Goal: Task Accomplishment & Management: Manage account settings

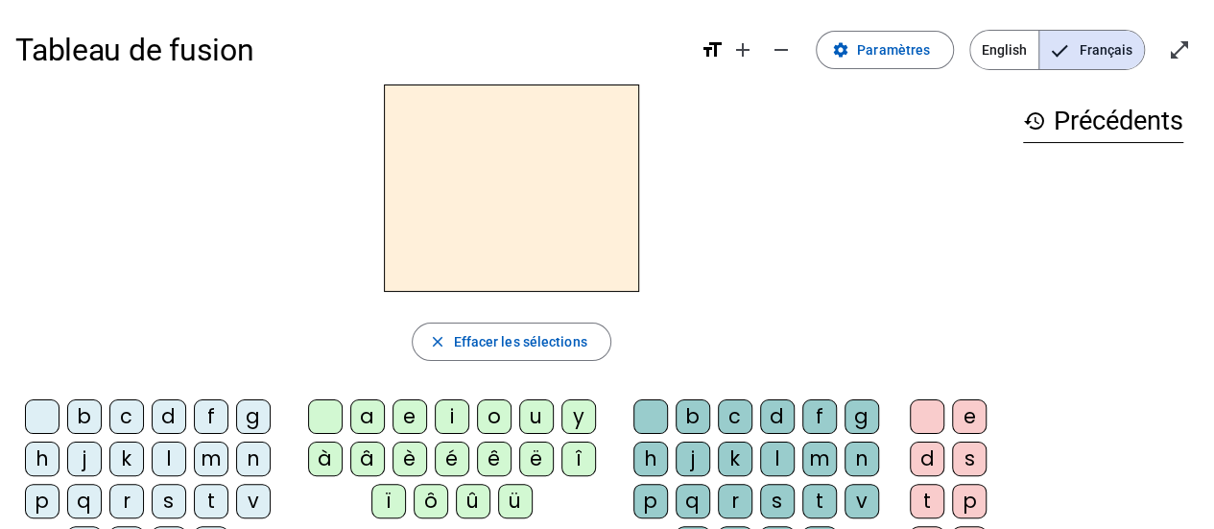
scroll to position [96, 0]
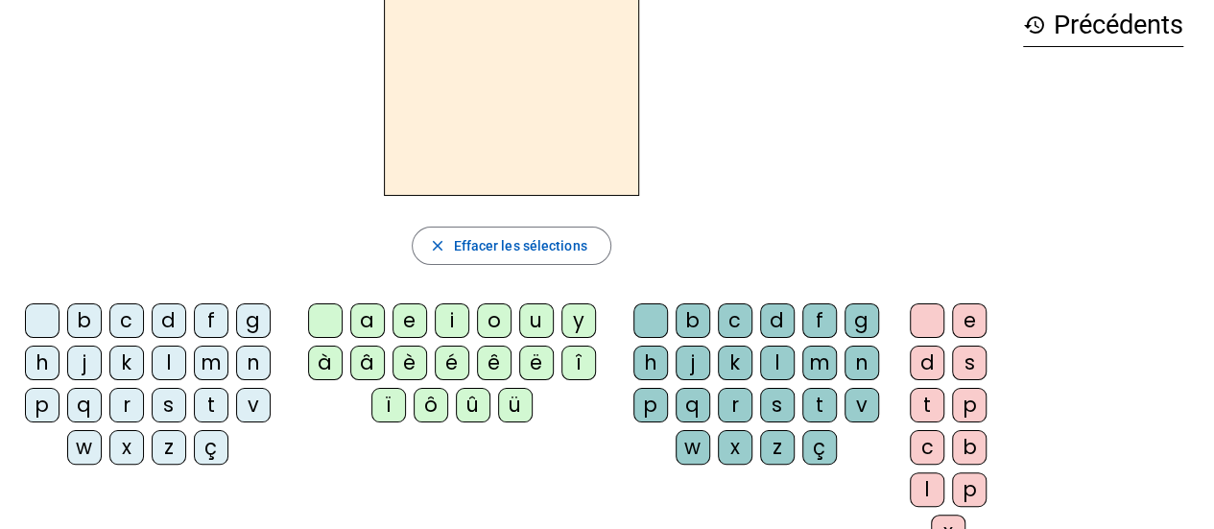
click at [373, 314] on div "a" at bounding box center [367, 320] width 35 height 35
click at [862, 412] on div "v" at bounding box center [862, 405] width 35 height 35
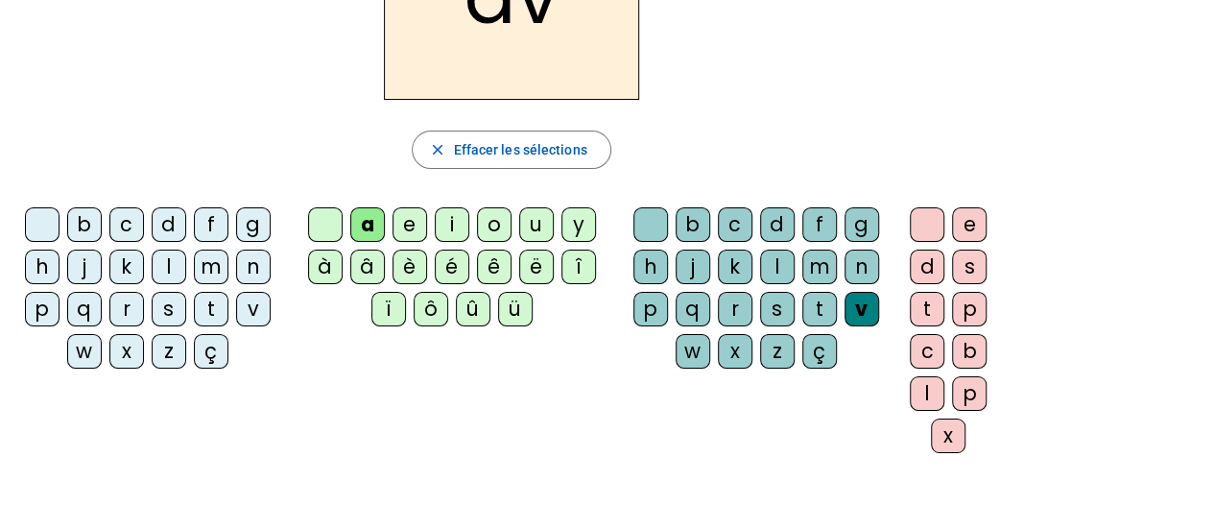
scroll to position [0, 0]
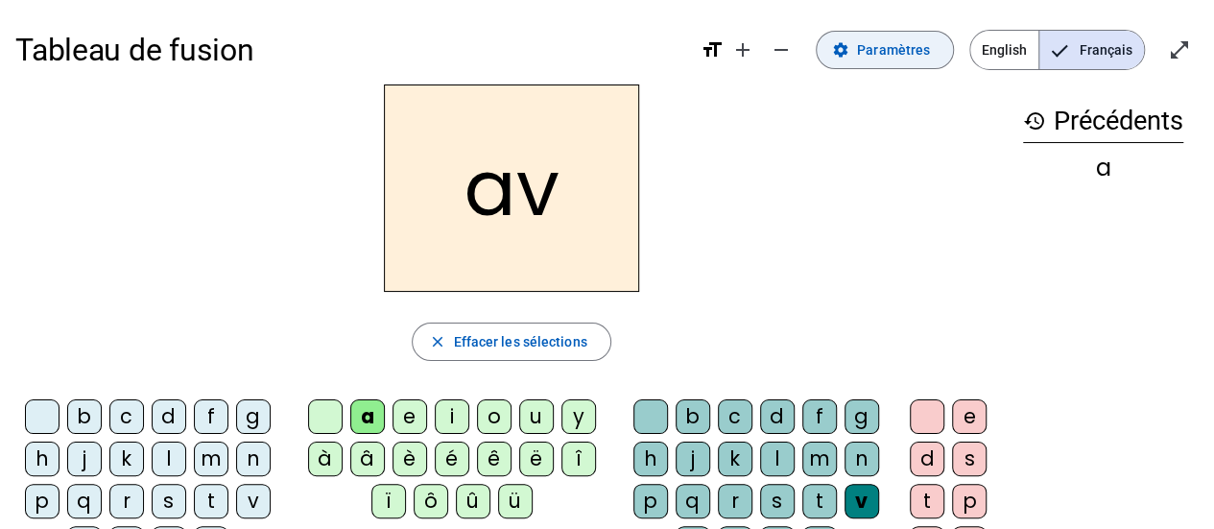
click at [902, 56] on span "Paramètres" at bounding box center [893, 49] width 73 height 23
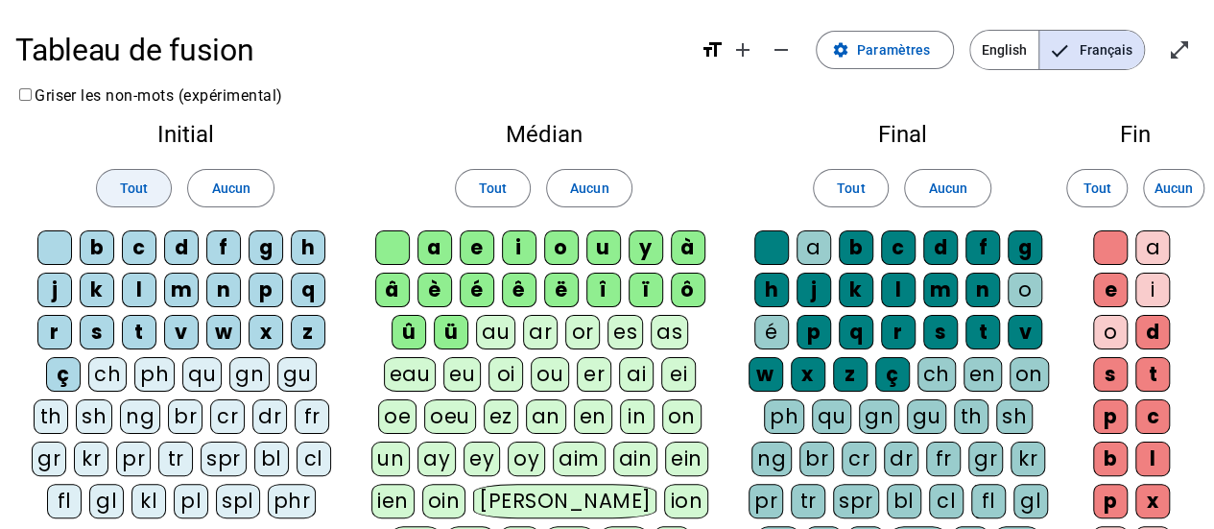
click at [140, 179] on span "Tout" at bounding box center [134, 188] width 28 height 23
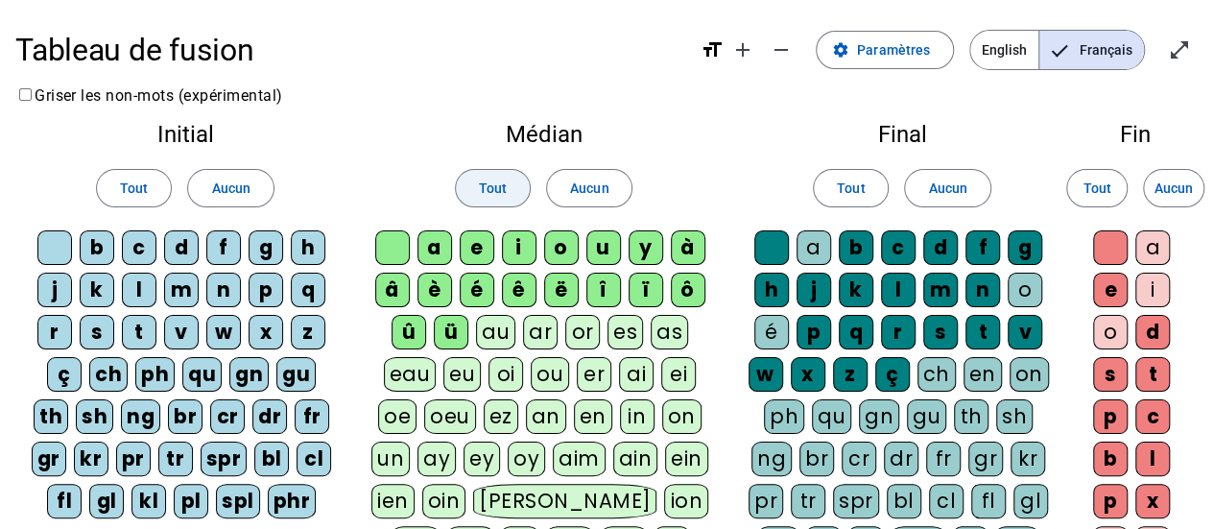
click at [503, 184] on span "Tout" at bounding box center [493, 188] width 28 height 23
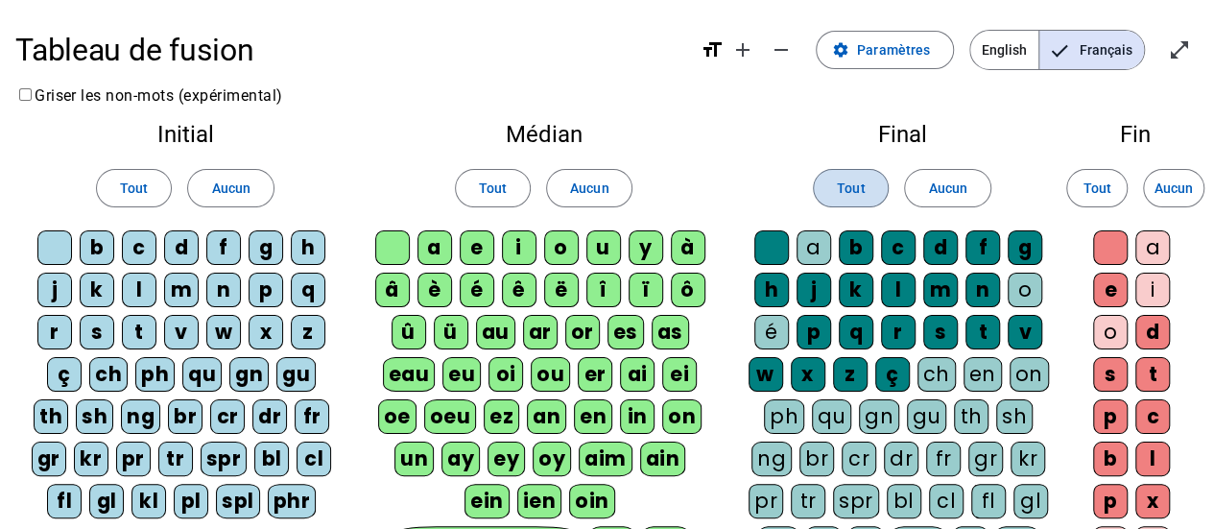
click at [863, 191] on span "Tout" at bounding box center [851, 188] width 28 height 23
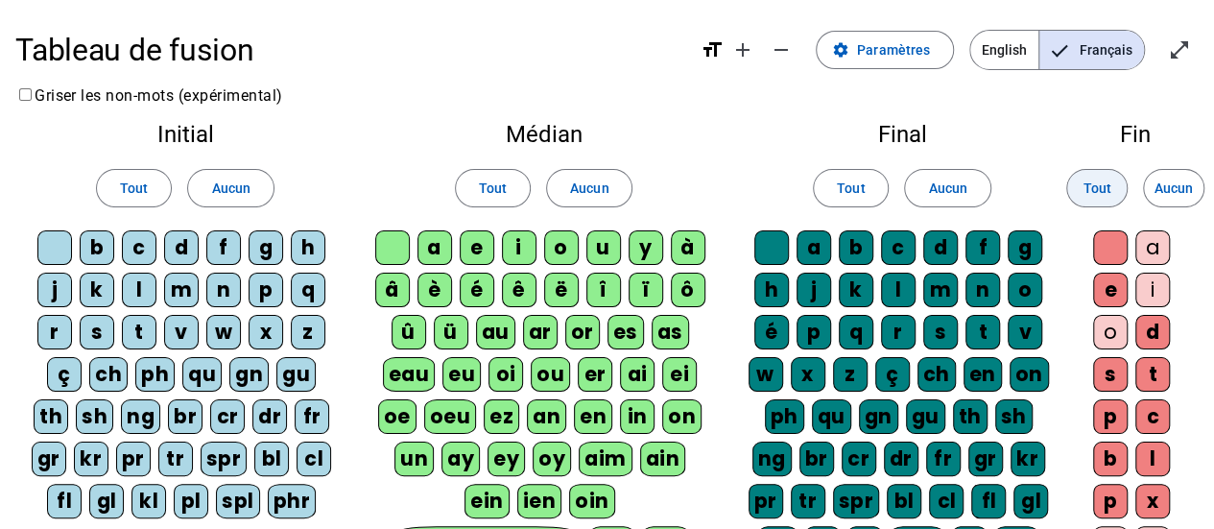
click at [1085, 189] on span "Tout" at bounding box center [1097, 188] width 28 height 23
click at [1177, 54] on mat-icon "open_in_full" at bounding box center [1179, 49] width 23 height 23
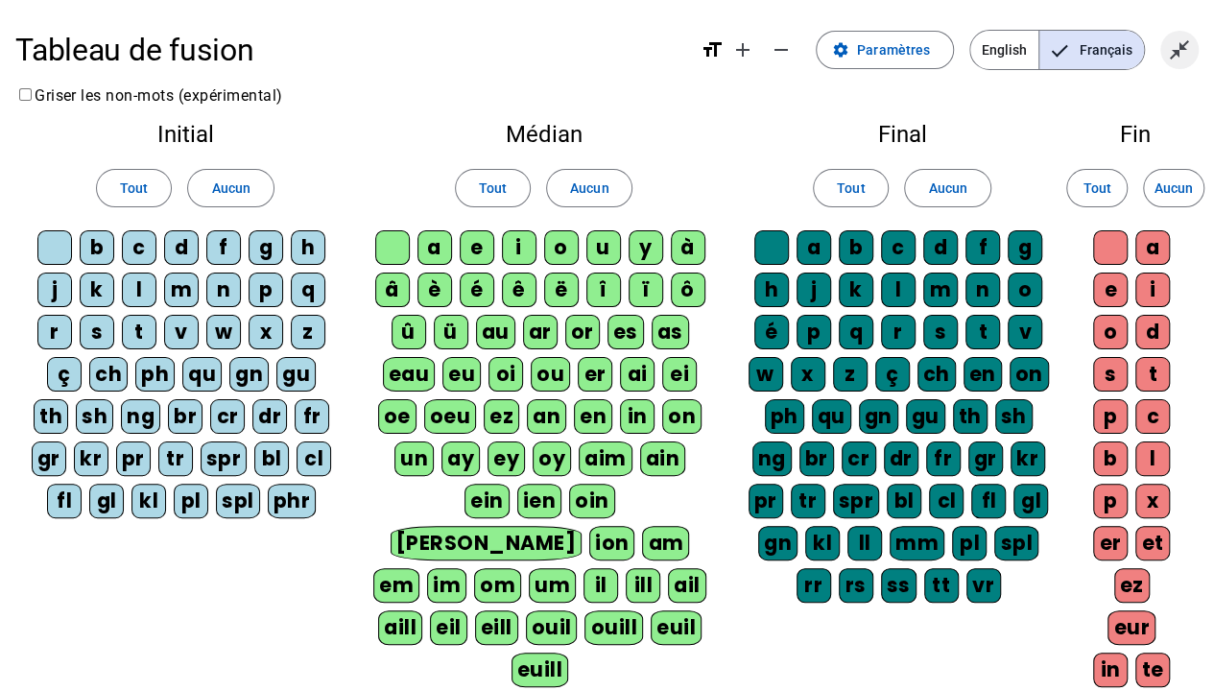
click at [1184, 47] on mat-icon "close_fullscreen" at bounding box center [1179, 49] width 23 height 23
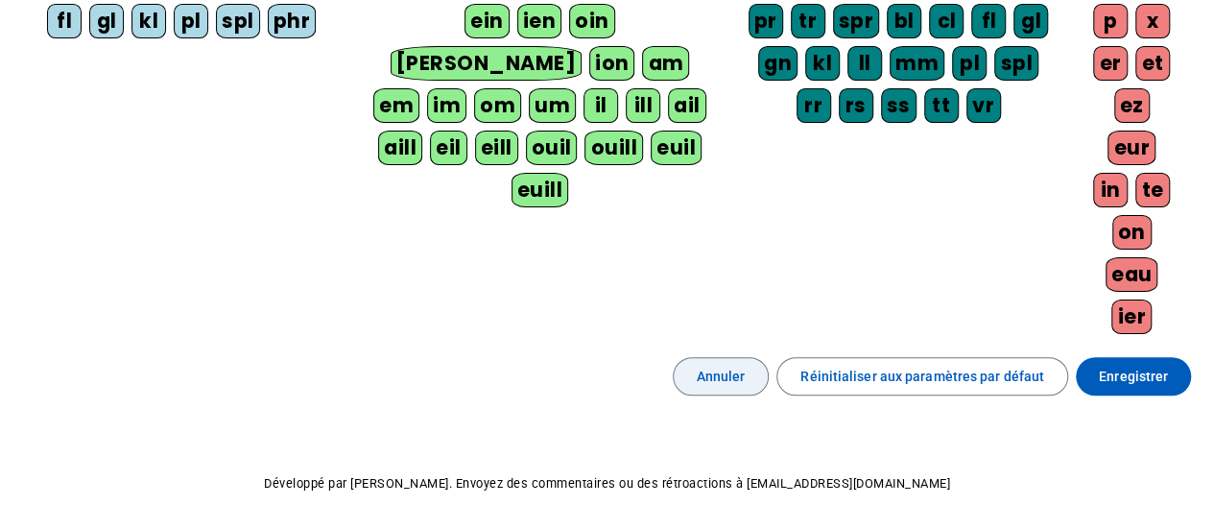
scroll to position [496, 0]
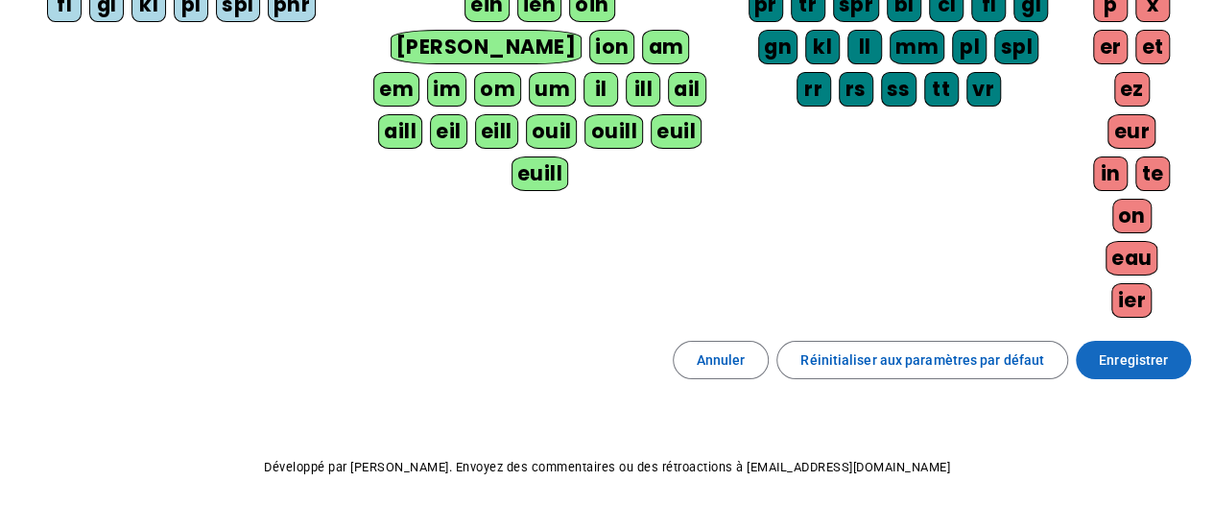
click at [1106, 348] on span "Enregistrer" at bounding box center [1133, 359] width 69 height 23
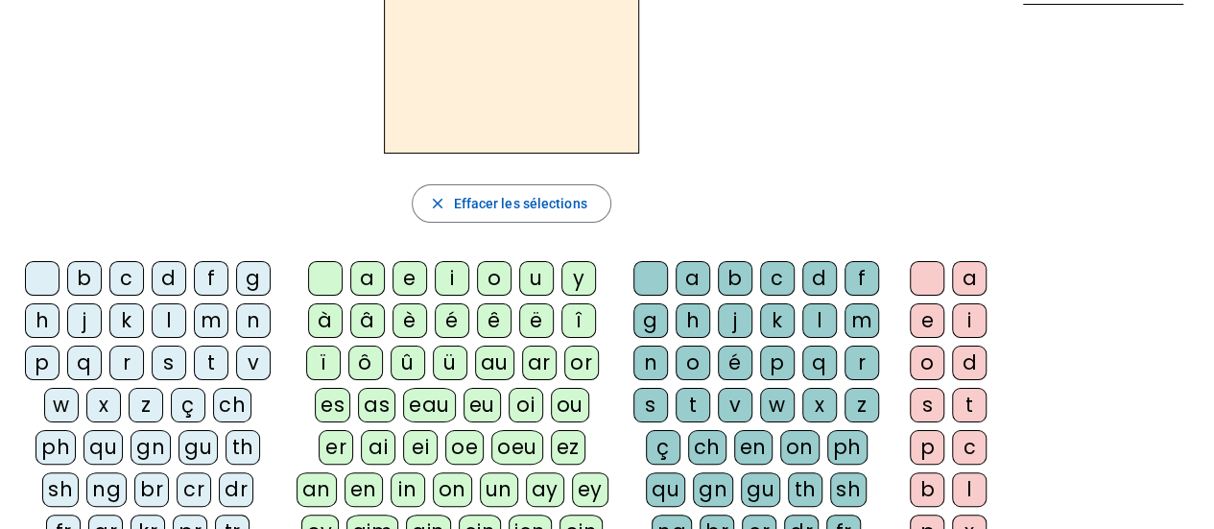
scroll to position [234, 0]
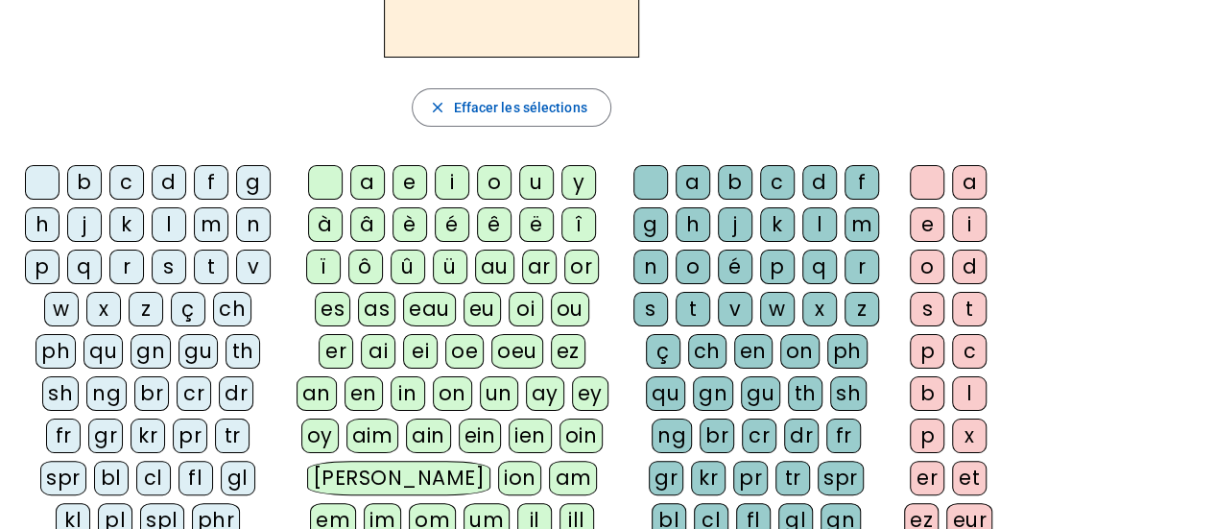
click at [374, 183] on div "a" at bounding box center [367, 182] width 35 height 35
click at [744, 304] on div "v" at bounding box center [735, 309] width 35 height 35
click at [967, 227] on div "i" at bounding box center [969, 224] width 35 height 35
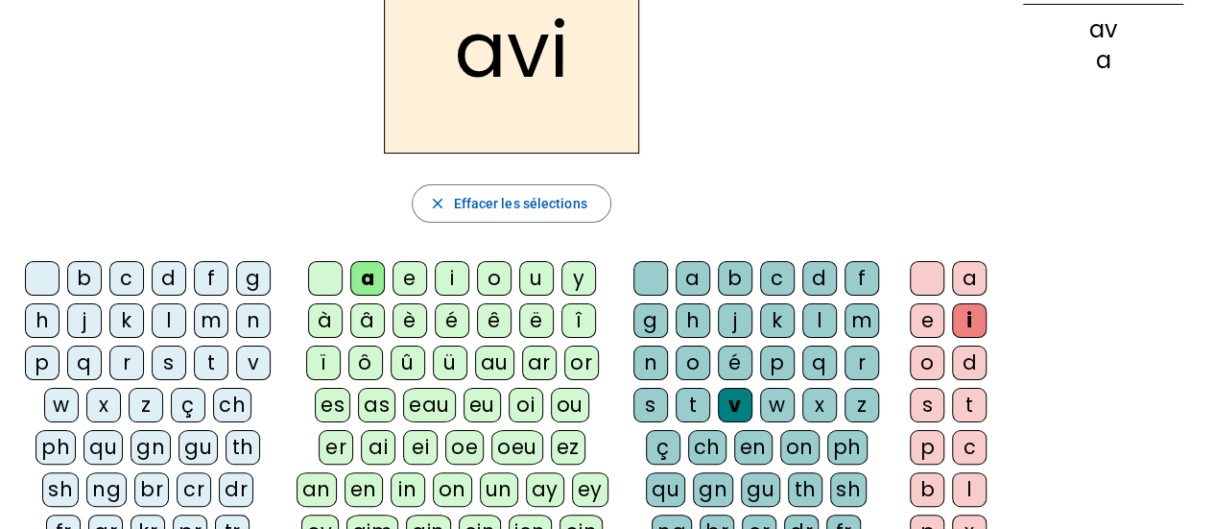
scroll to position [42, 0]
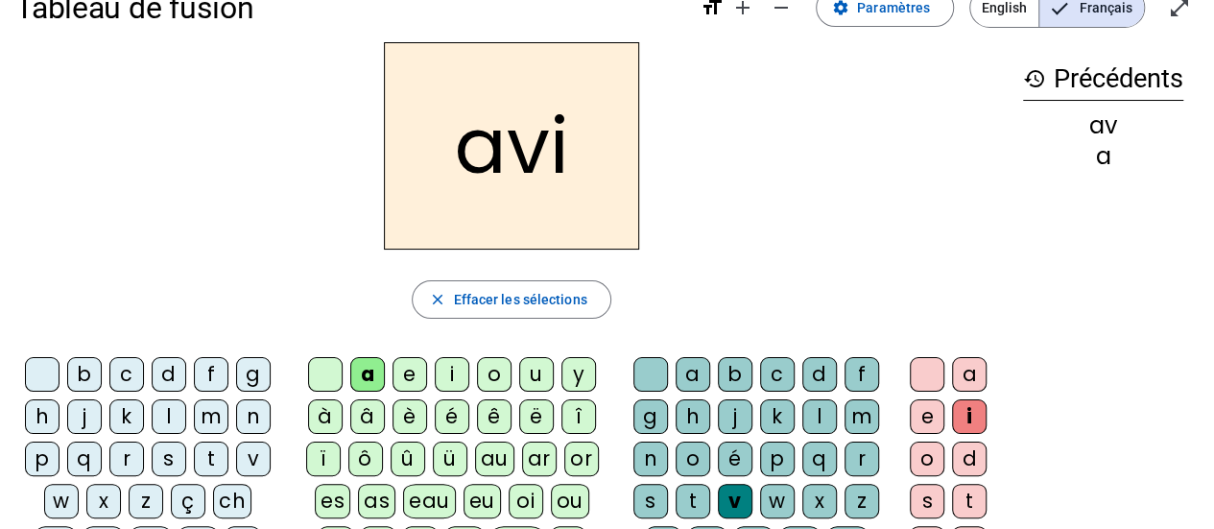
click at [919, 457] on div "o" at bounding box center [927, 458] width 35 height 35
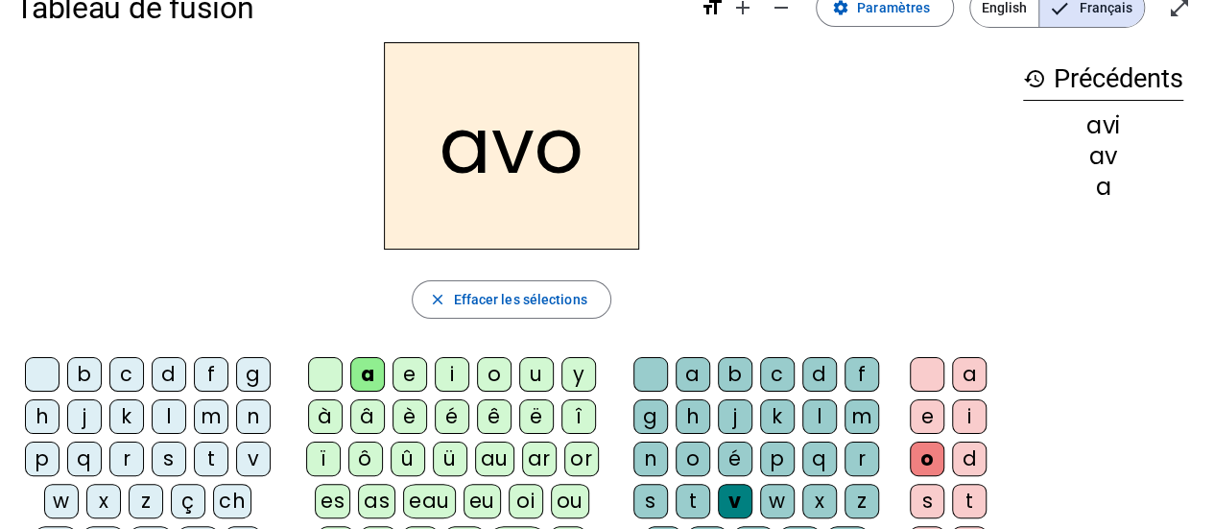
click at [972, 408] on div "i" at bounding box center [969, 416] width 35 height 35
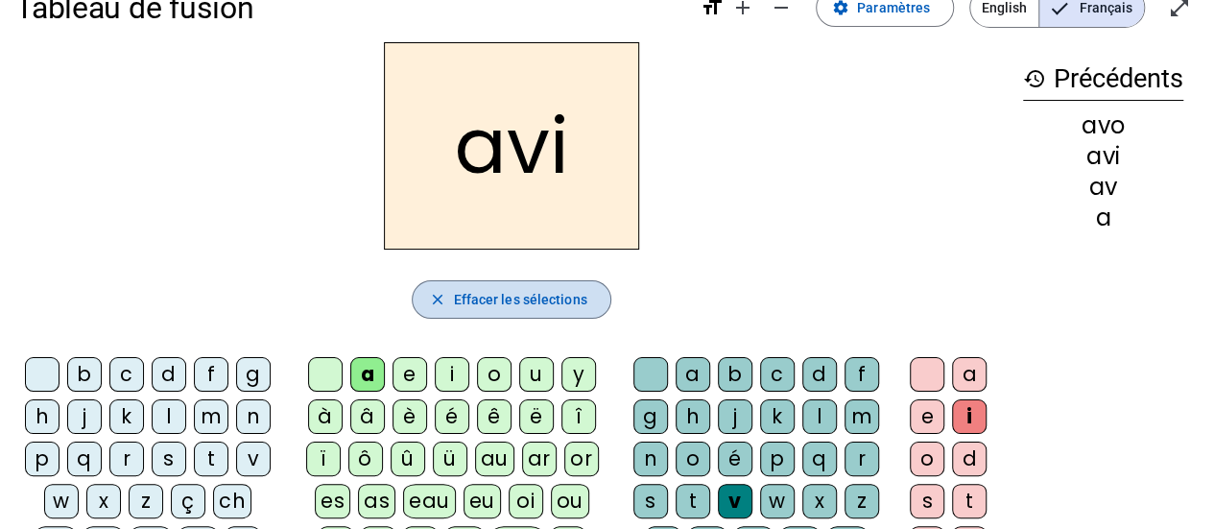
click at [515, 300] on span "Effacer les sélections" at bounding box center [519, 299] width 133 height 23
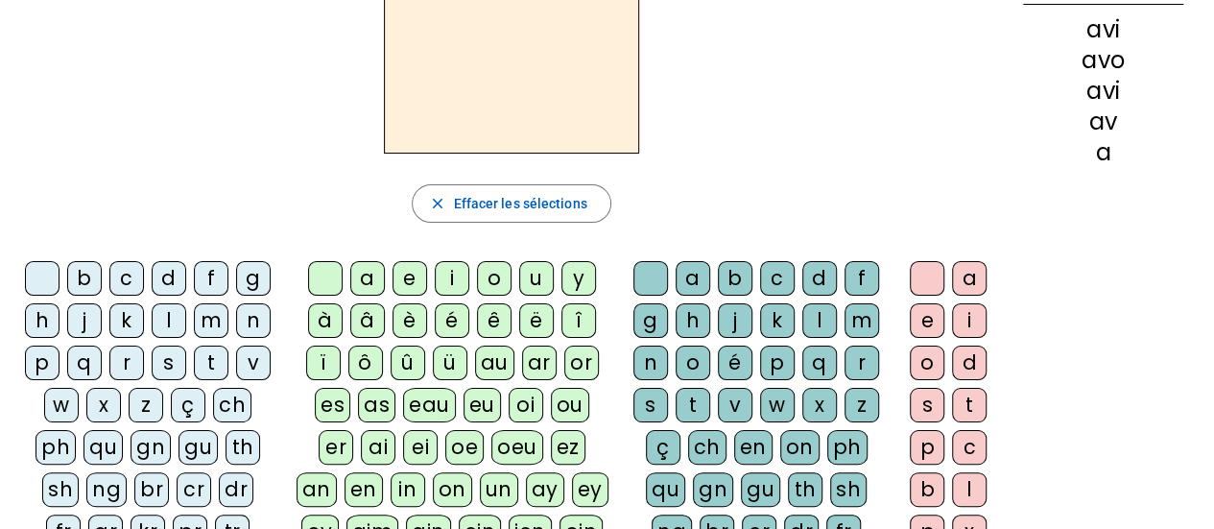
scroll to position [234, 0]
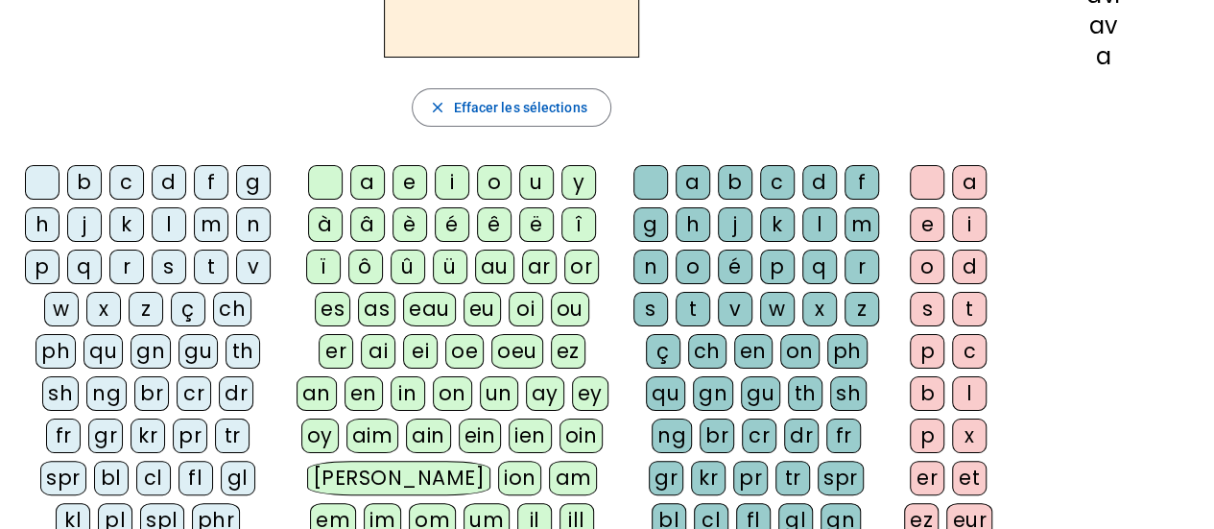
click at [85, 184] on div "b" at bounding box center [84, 182] width 35 height 35
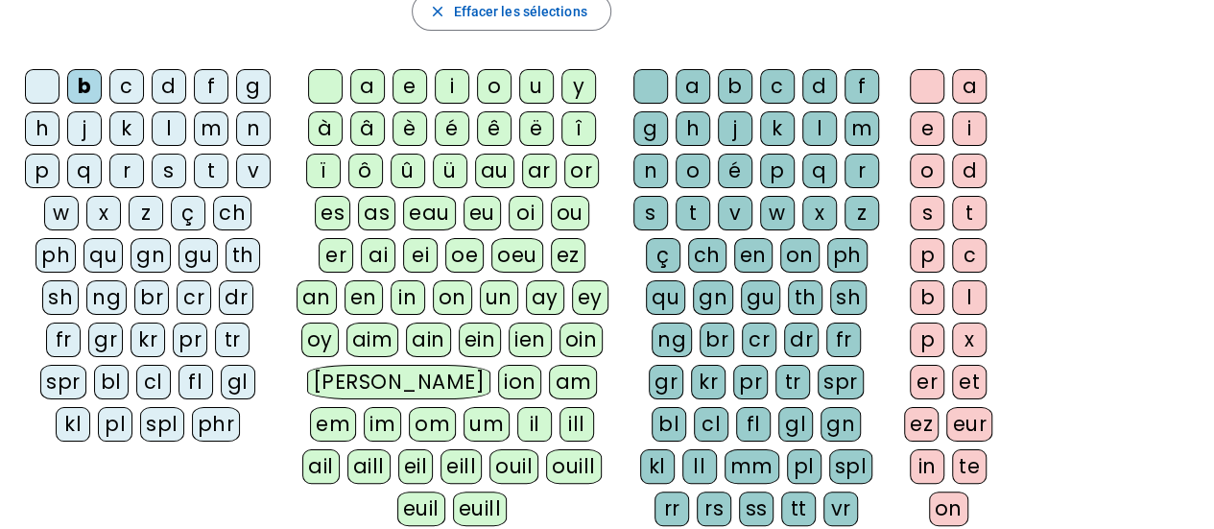
click at [814, 120] on div "l" at bounding box center [819, 128] width 35 height 35
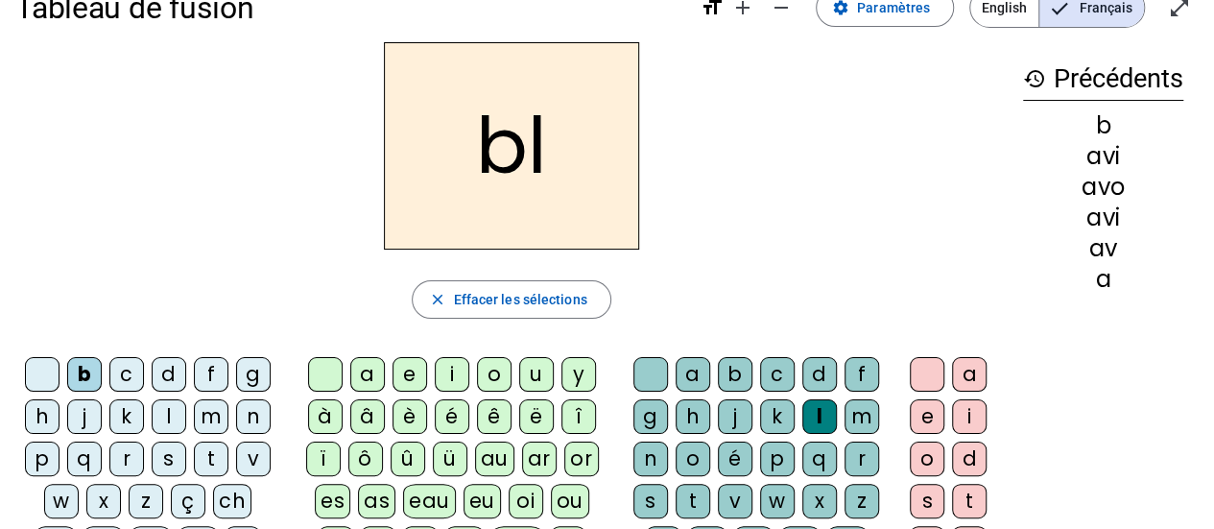
scroll to position [0, 0]
